Goal: Information Seeking & Learning: Learn about a topic

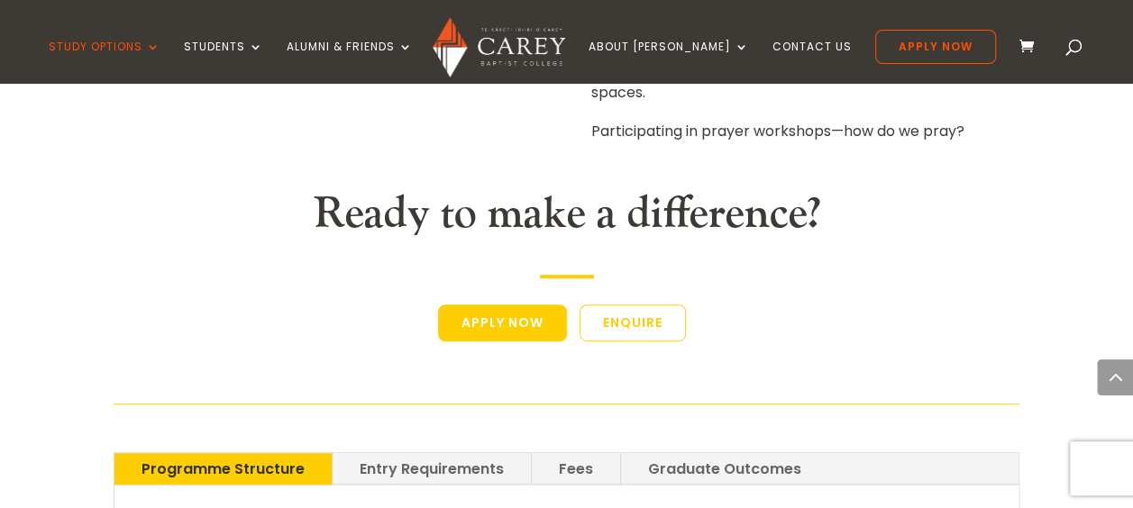
scroll to position [3786, 0]
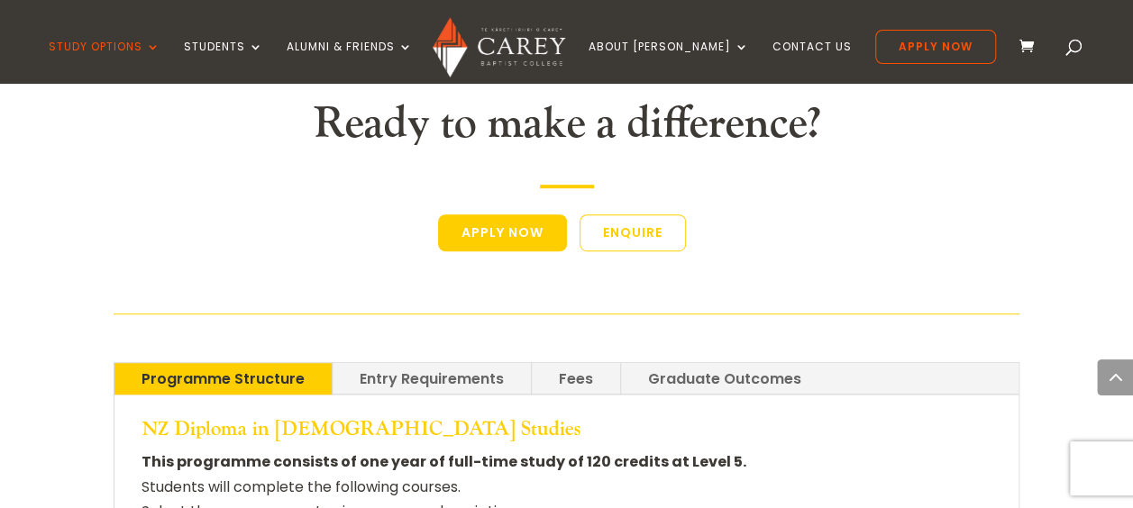
click at [779, 363] on link "Graduate Outcomes" at bounding box center [724, 379] width 207 height 32
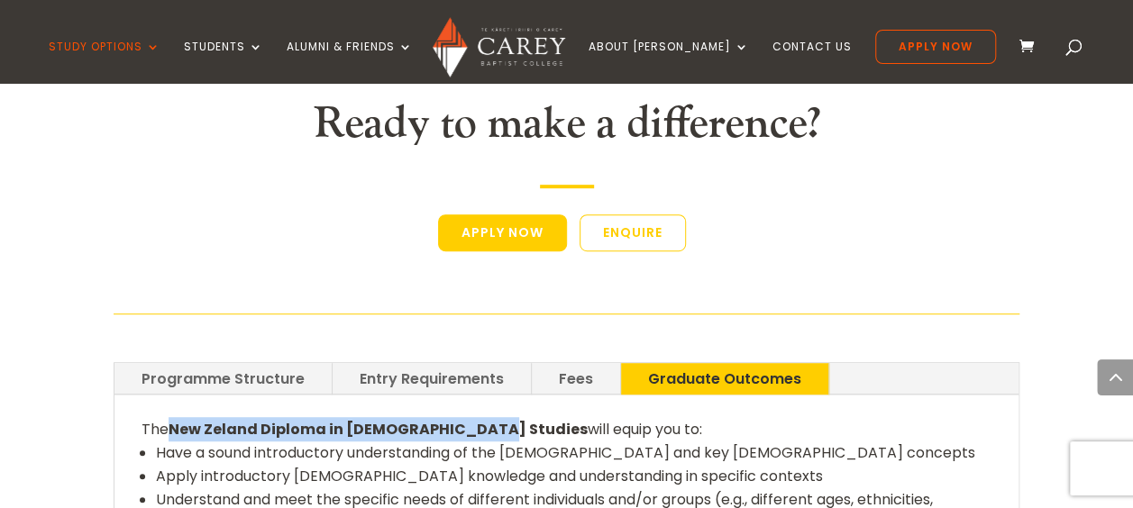
drag, startPoint x: 468, startPoint y: 185, endPoint x: 175, endPoint y: 180, distance: 293.0
click at [175, 417] on p "The New Zeland Diploma in [DEMOGRAPHIC_DATA] Studies will equip you to:" at bounding box center [567, 429] width 851 height 24
copy strong "New Zeland Diploma in [DEMOGRAPHIC_DATA] Studies"
click at [299, 363] on link "Programme Structure" at bounding box center [222, 379] width 217 height 32
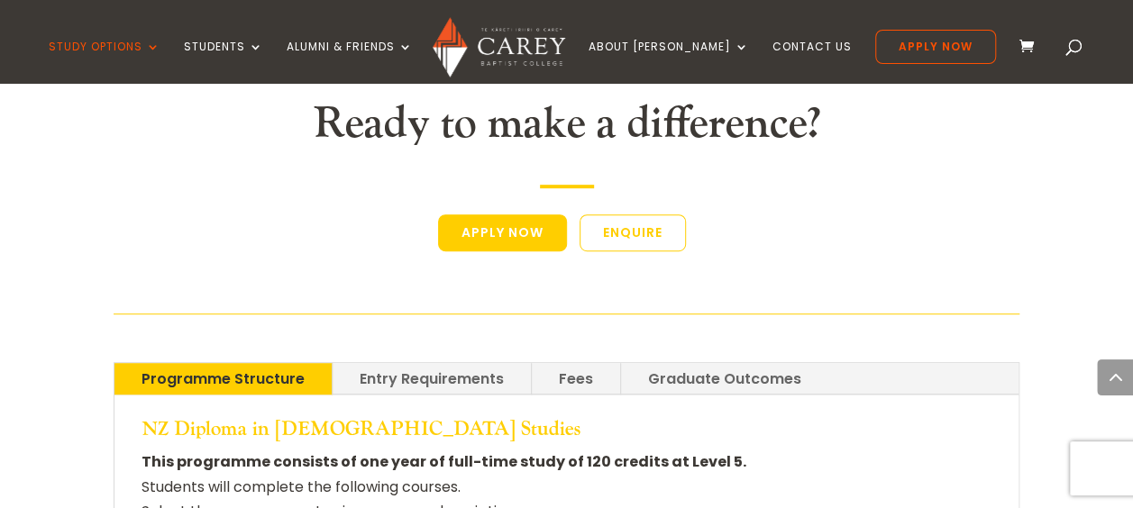
click at [452, 363] on link "Entry Requirements" at bounding box center [432, 379] width 198 height 32
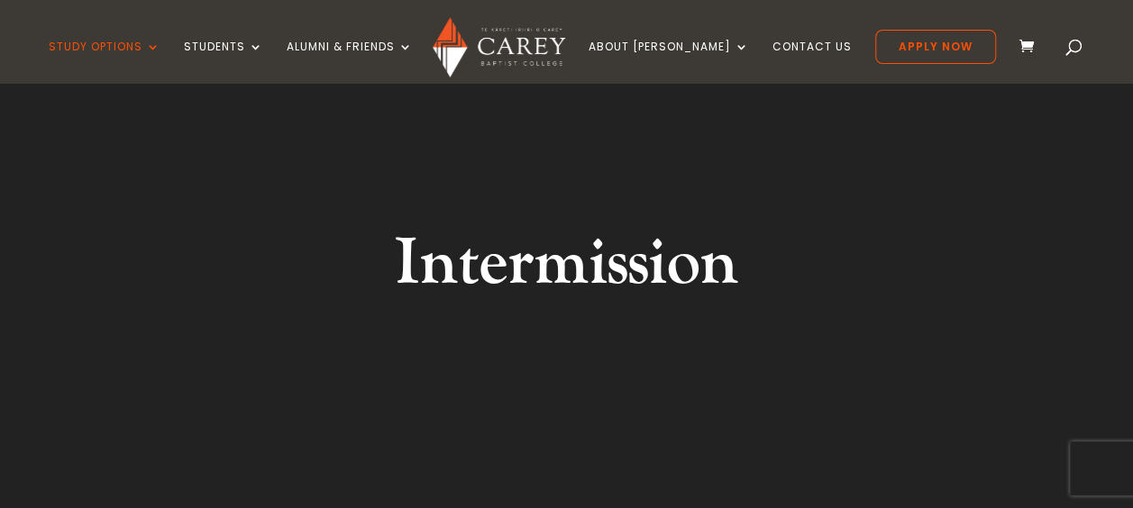
scroll to position [0, 0]
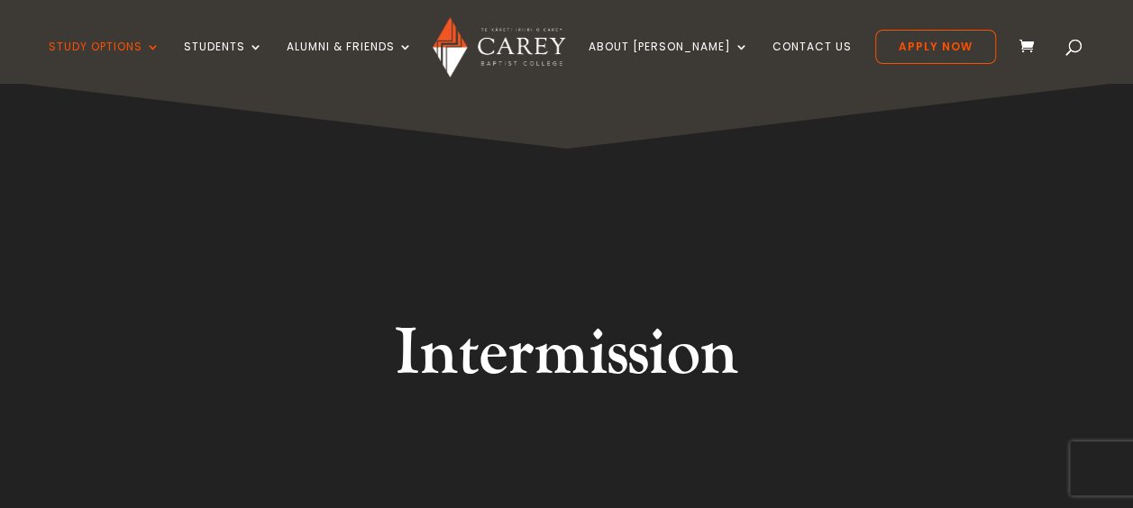
click at [1044, 214] on div "Video Player 00:04 00:00 00:11 Use Up/Down Arrow keys to increase or decrease v…" at bounding box center [566, 416] width 1133 height 670
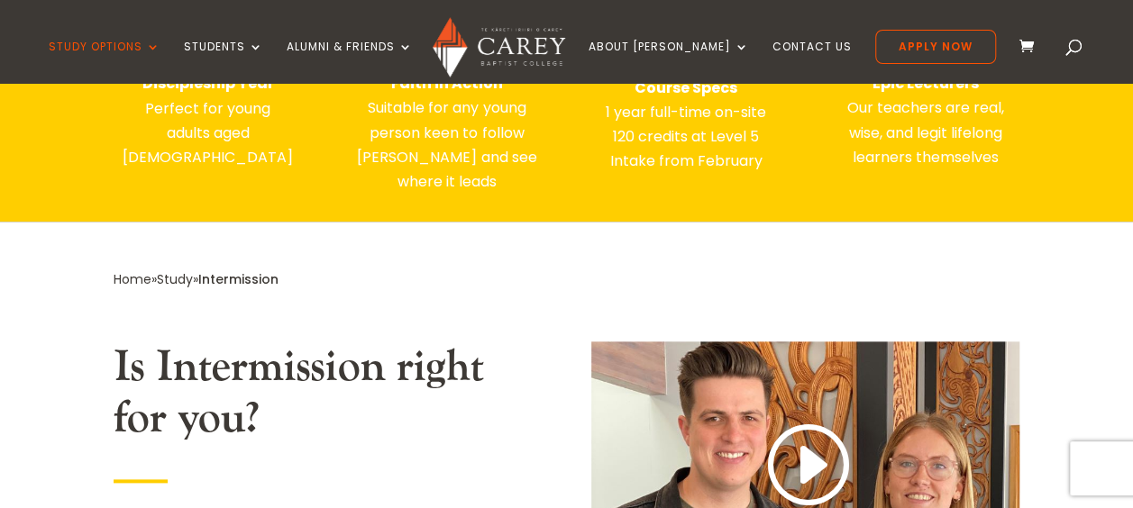
scroll to position [721, 0]
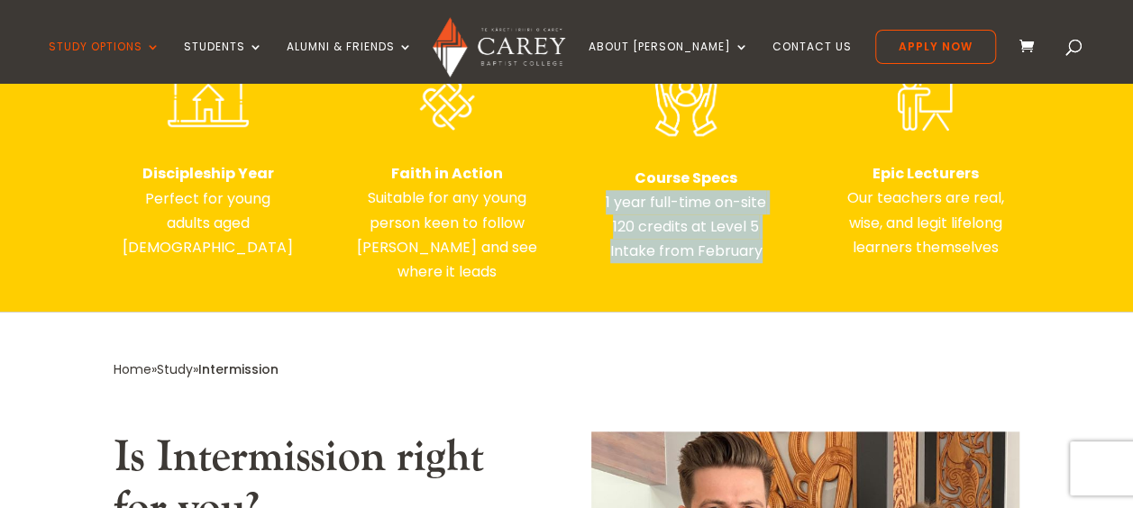
drag, startPoint x: 602, startPoint y: 202, endPoint x: 800, endPoint y: 264, distance: 207.8
click at [800, 264] on div "Discipleship Year Perfect for young adults aged [DEMOGRAPHIC_DATA] Faith in Act…" at bounding box center [567, 176] width 907 height 261
